Goal: Task Accomplishment & Management: Manage account settings

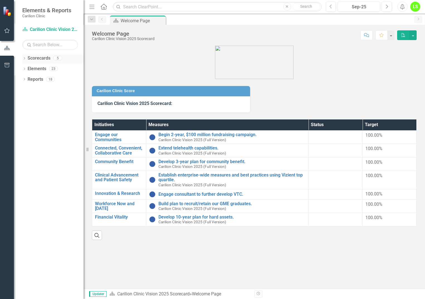
click at [26, 58] on div "Dropdown Scorecards 5" at bounding box center [52, 59] width 61 height 11
click at [26, 58] on icon "Dropdown" at bounding box center [24, 58] width 4 height 3
click at [41, 69] on link "Carilion Clinic" at bounding box center [57, 69] width 53 height 6
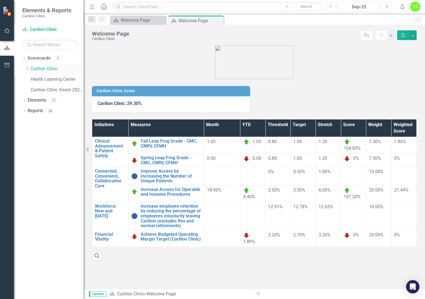
click at [28, 69] on icon "Dropdown" at bounding box center [27, 68] width 4 height 3
click at [49, 88] on link "Department of Psychiatry" at bounding box center [59, 90] width 47 height 6
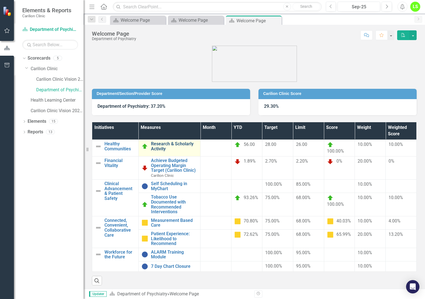
click at [174, 146] on link "Research & Scholarly Activity" at bounding box center [174, 146] width 47 height 10
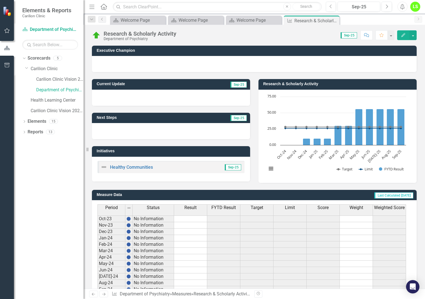
scroll to position [94, 0]
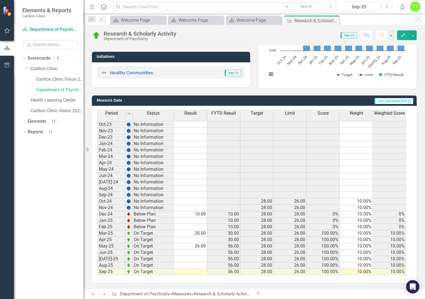
click at [196, 271] on td at bounding box center [190, 272] width 33 height 6
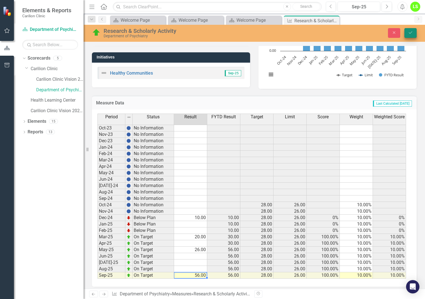
type textarea "56"
click at [414, 30] on button "Save" at bounding box center [410, 33] width 12 height 10
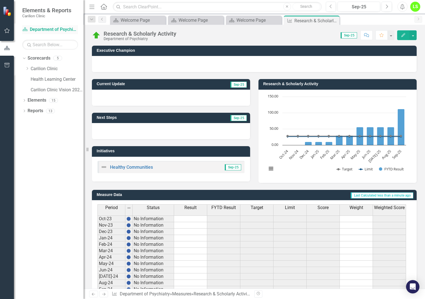
click at [43, 28] on link "Scorecard Department of Psychiatry" at bounding box center [50, 29] width 56 height 6
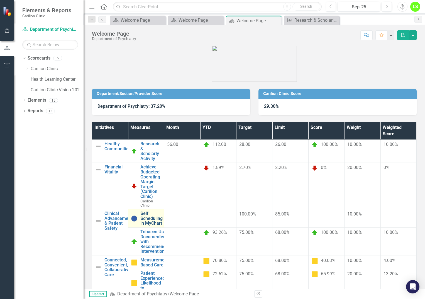
click at [162, 211] on link "Self Scheduling in MyChart" at bounding box center [151, 218] width 22 height 15
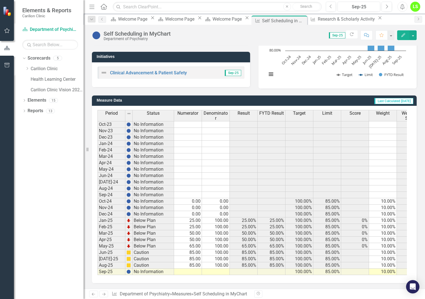
scroll to position [99, 0]
click at [198, 269] on td at bounding box center [188, 272] width 28 height 6
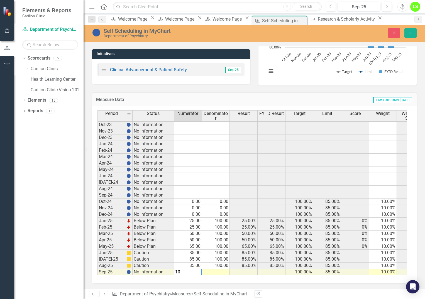
type textarea "100"
click at [415, 33] on button "Save" at bounding box center [410, 33] width 12 height 10
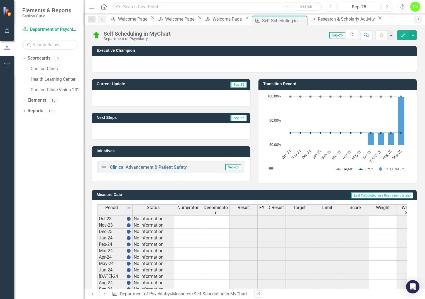
click at [38, 29] on link "Scorecard Department of Psychiatry" at bounding box center [50, 29] width 56 height 6
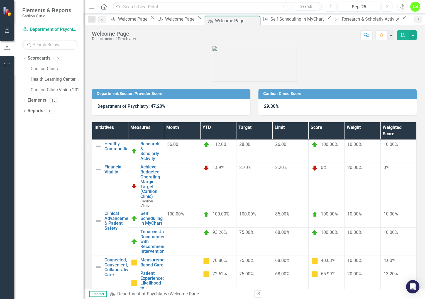
click at [200, 227] on td at bounding box center [182, 241] width 36 height 28
click at [171, 229] on link "Tobacco Use Documented with Recommended Interventions" at bounding box center [155, 241] width 30 height 24
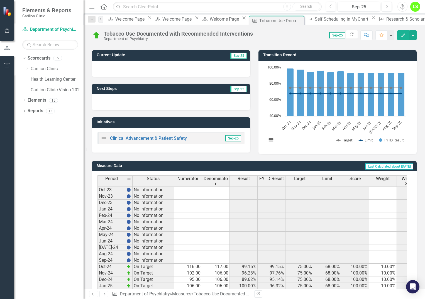
scroll to position [99, 0]
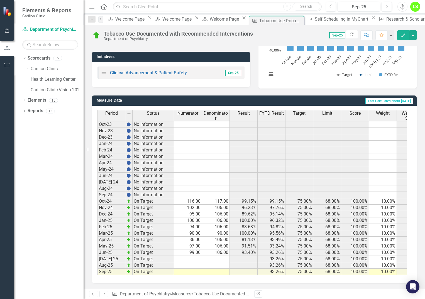
click at [193, 256] on td at bounding box center [188, 259] width 28 height 6
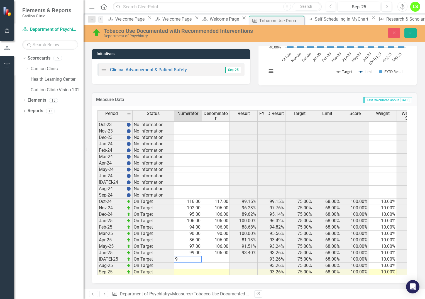
type textarea "93"
type textarea "103"
click at [412, 29] on button "Save" at bounding box center [410, 33] width 12 height 10
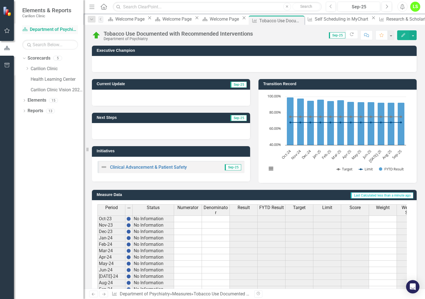
click at [58, 29] on link "Scorecard Department of Psychiatry" at bounding box center [50, 29] width 56 height 6
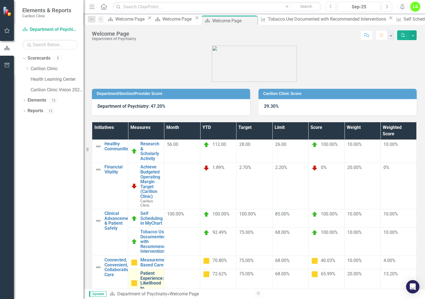
click at [154, 271] on link "Patient Experience: Likelihood to Recommend" at bounding box center [152, 283] width 25 height 24
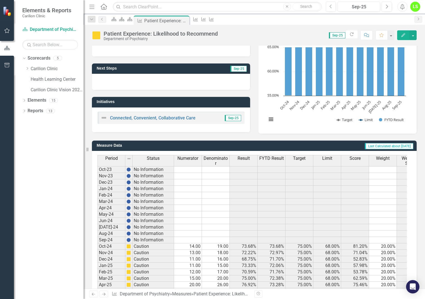
scroll to position [99, 0]
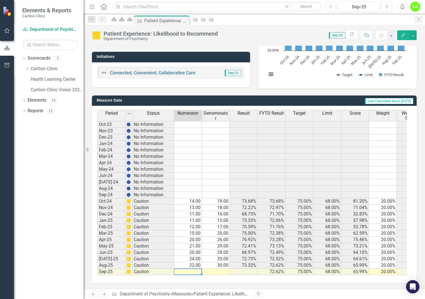
click at [195, 269] on td at bounding box center [188, 272] width 28 height 6
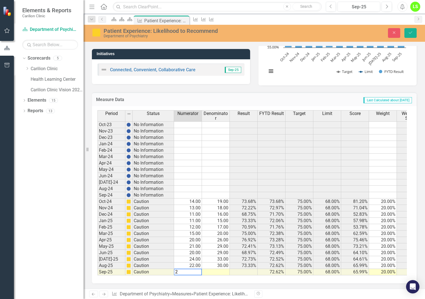
type textarea "22"
type textarea "30"
click at [409, 33] on icon "submit" at bounding box center [410, 32] width 3 height 2
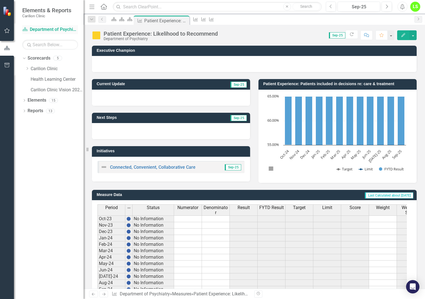
click at [56, 28] on link "Scorecard Department of Psychiatry" at bounding box center [50, 29] width 56 height 6
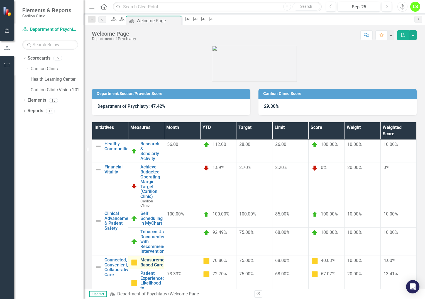
click at [168, 257] on link "Measurement Based Care" at bounding box center [154, 262] width 28 height 10
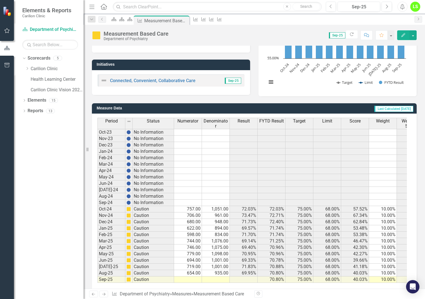
scroll to position [99, 0]
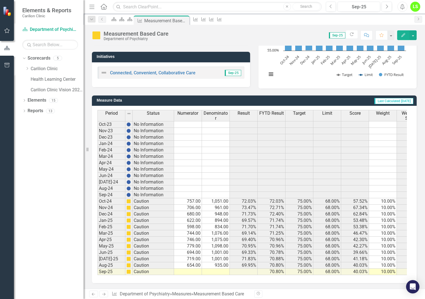
click at [197, 269] on td at bounding box center [188, 272] width 28 height 6
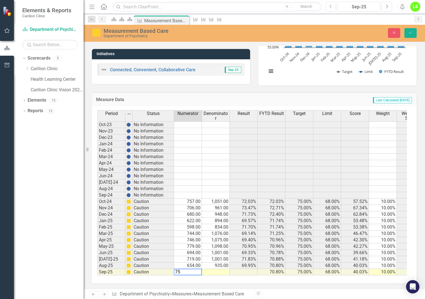
type textarea "750"
type textarea "940"
click at [411, 33] on icon "Save" at bounding box center [410, 33] width 5 height 4
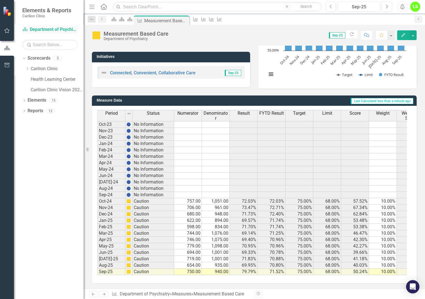
click at [56, 28] on link "Scorecard Department of Psychiatry" at bounding box center [50, 29] width 56 height 6
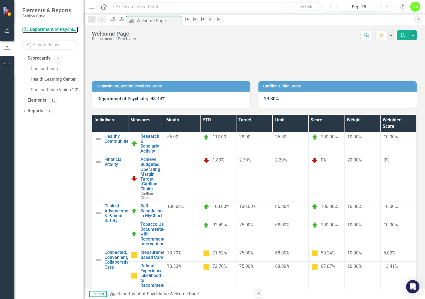
scroll to position [10, 0]
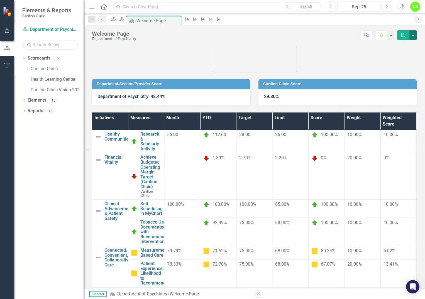
click at [413, 34] on button "button" at bounding box center [412, 35] width 7 height 10
click at [400, 56] on link "PDF Export to PDF" at bounding box center [393, 56] width 45 height 10
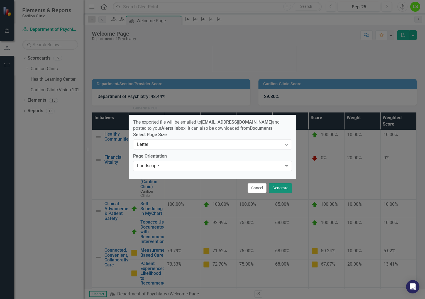
click at [282, 189] on button "Generate" at bounding box center [280, 188] width 23 height 10
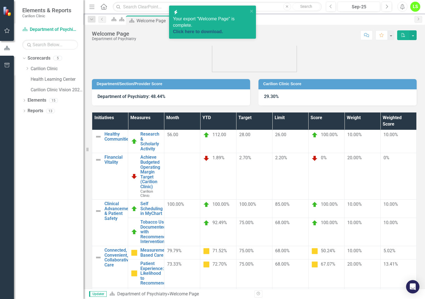
click at [221, 29] on link "Click here to download." at bounding box center [198, 31] width 50 height 5
